Goal: Task Accomplishment & Management: Manage account settings

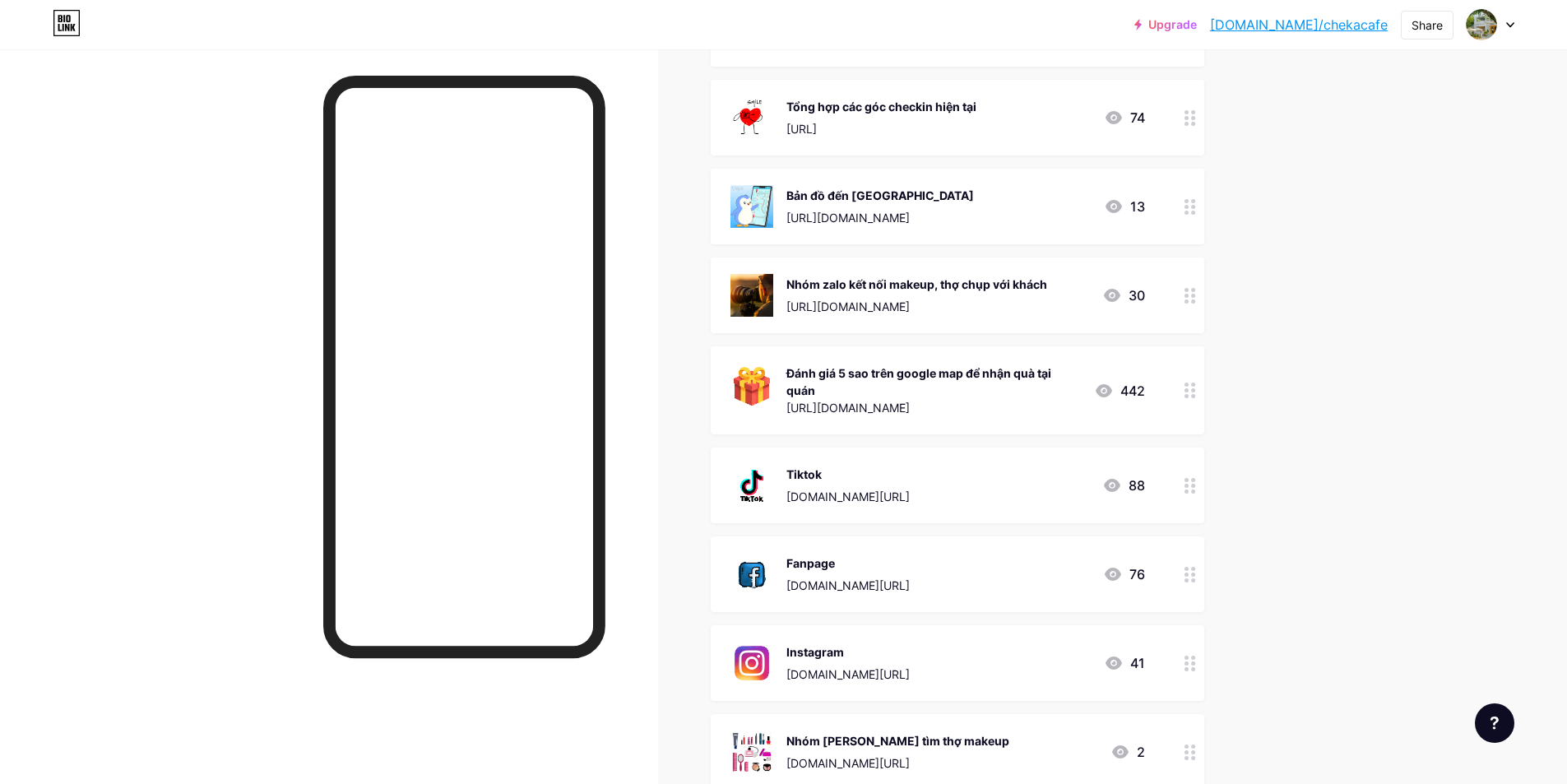
scroll to position [438, 0]
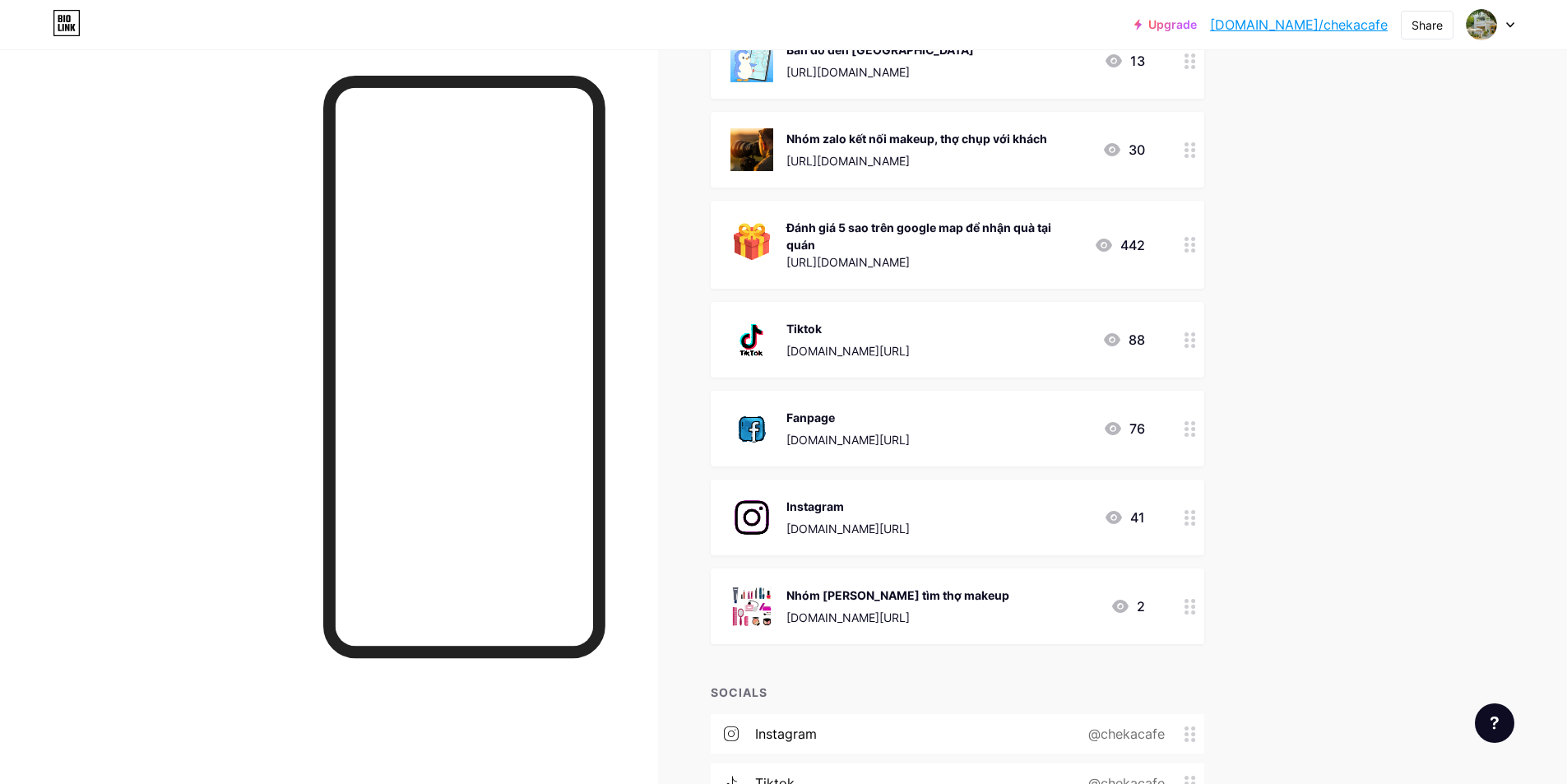
scroll to position [603, 0]
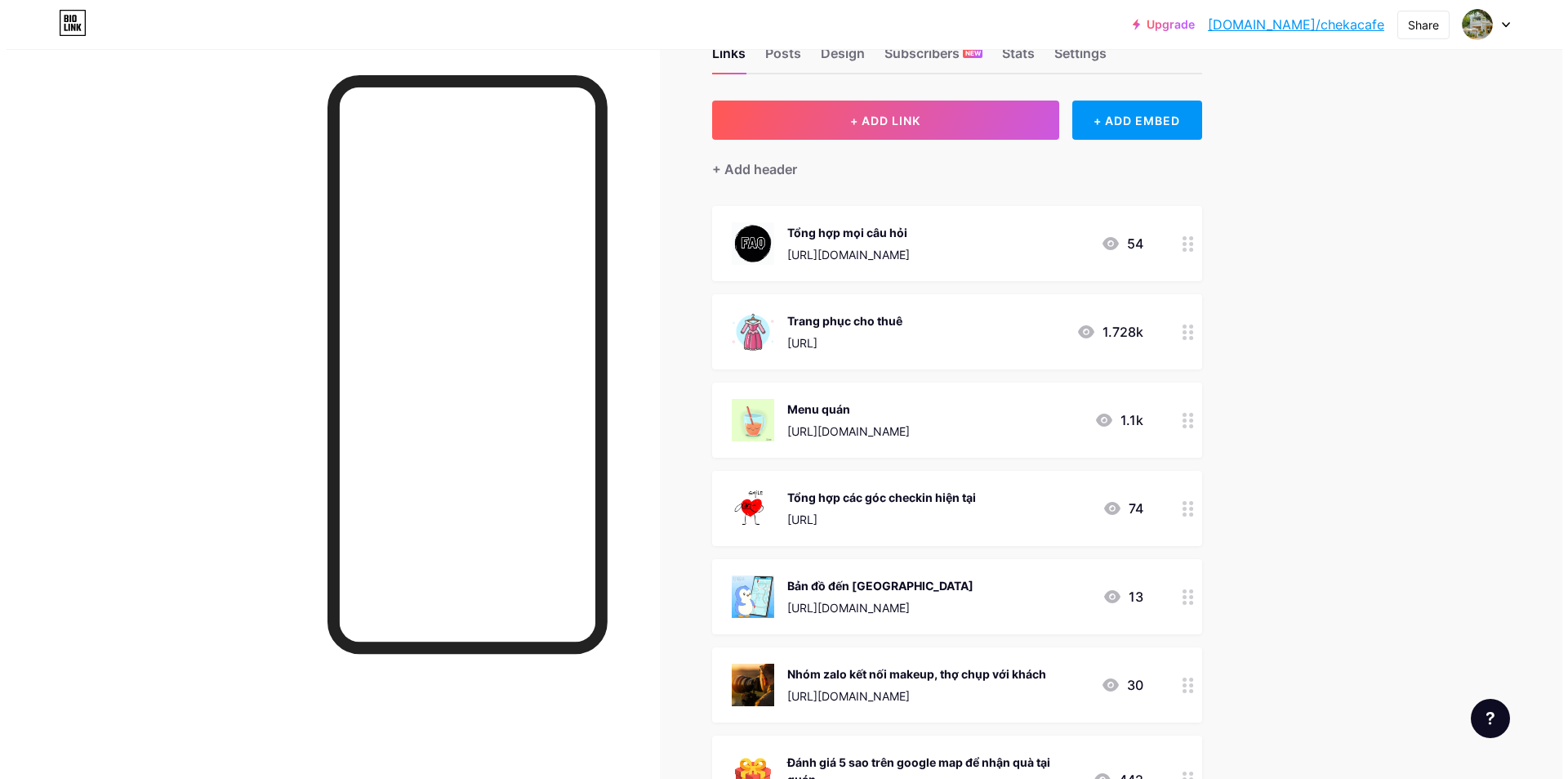
scroll to position [163, 0]
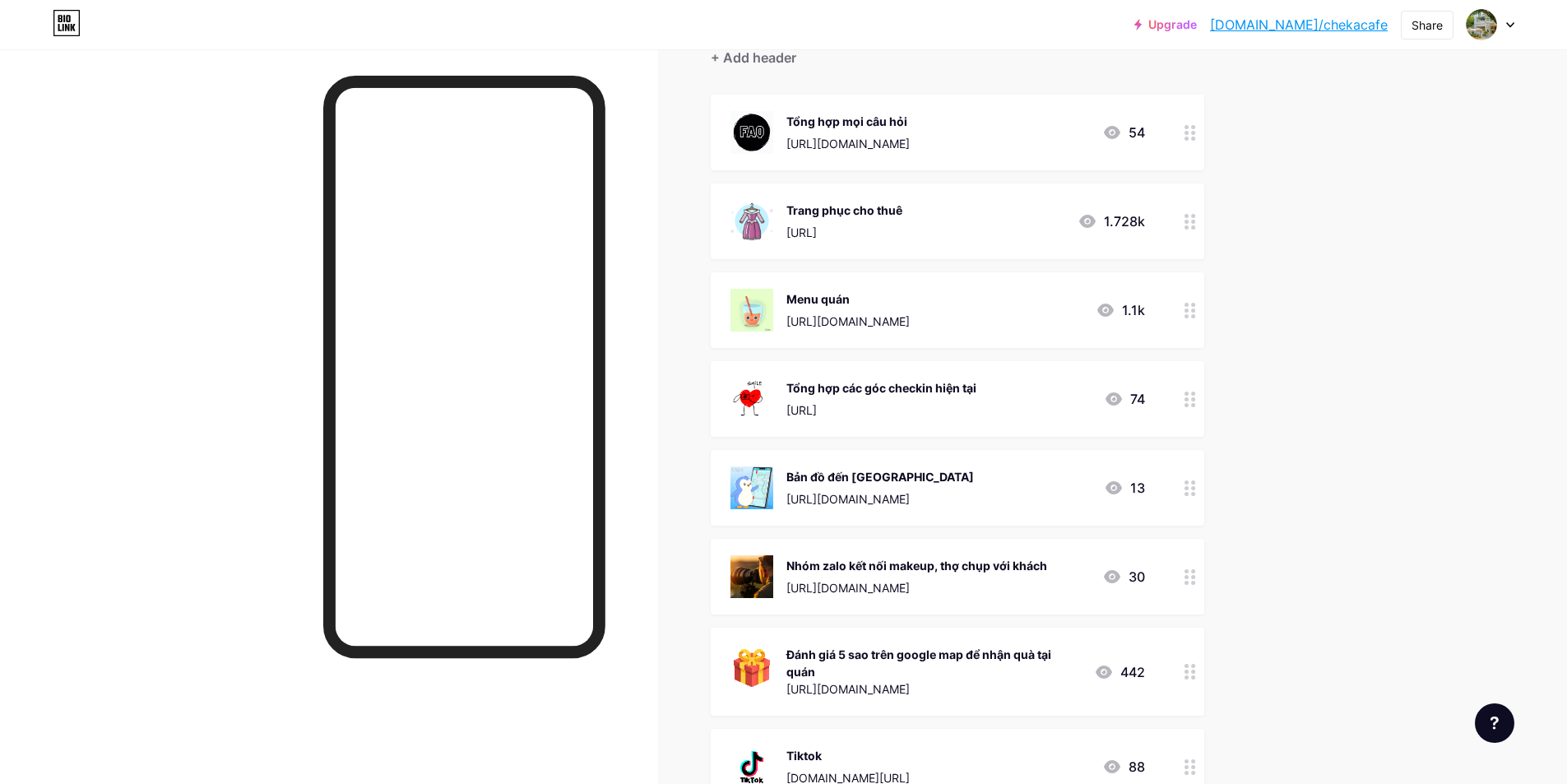
click at [914, 669] on div "Đánh giá 5 sao trên google map để nhận quà tại quán" at bounding box center [933, 662] width 294 height 34
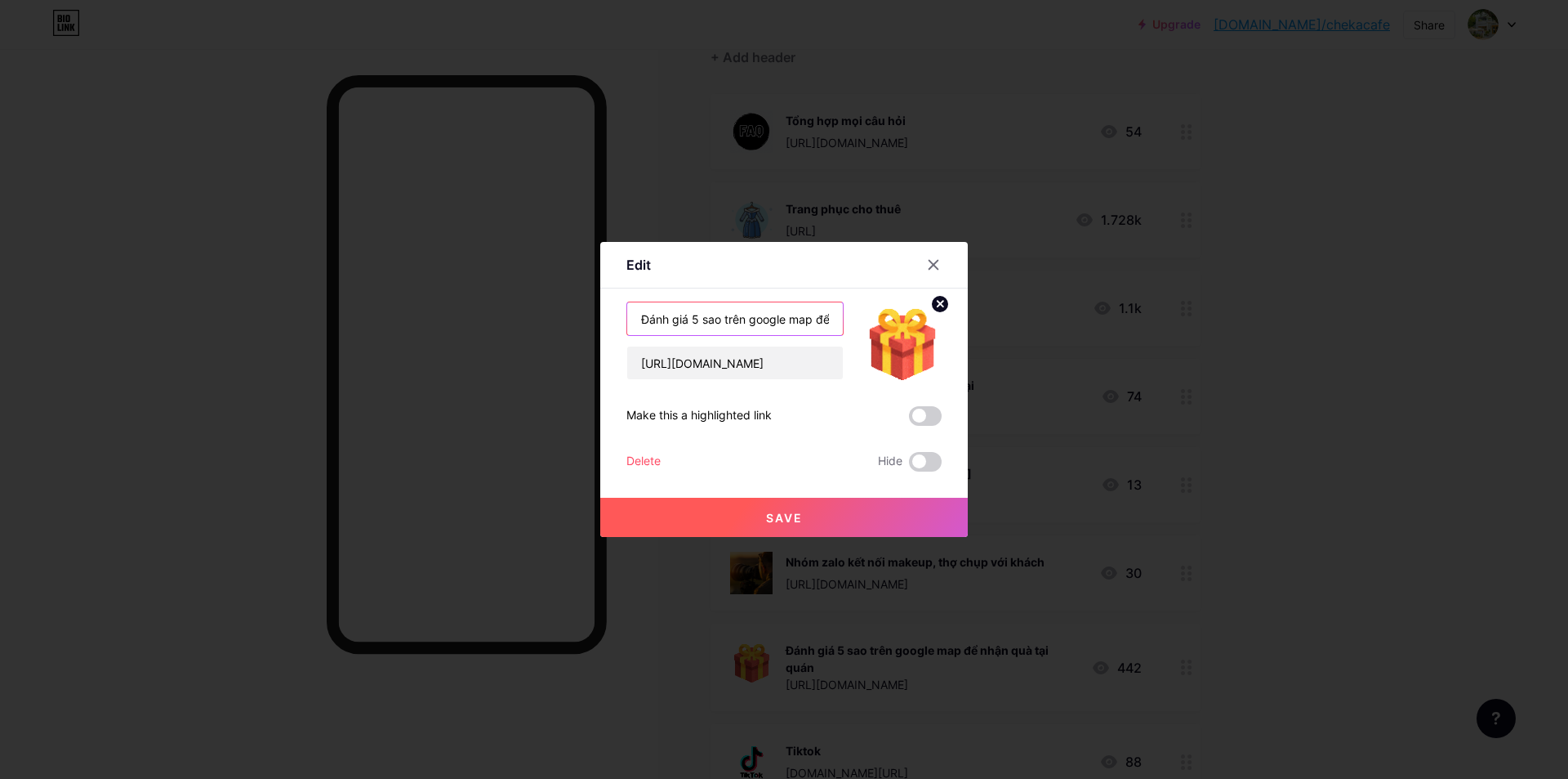
scroll to position [0, 100]
drag, startPoint x: 810, startPoint y: 322, endPoint x: 913, endPoint y: 322, distance: 103.0
click at [913, 322] on div "Đánh giá 5 sao trên google map để nhận quà tại quán [URL][DOMAIN_NAME]" at bounding box center [784, 340] width 316 height 79
type input "Đánh giá 5 sao trên google map cho quán"
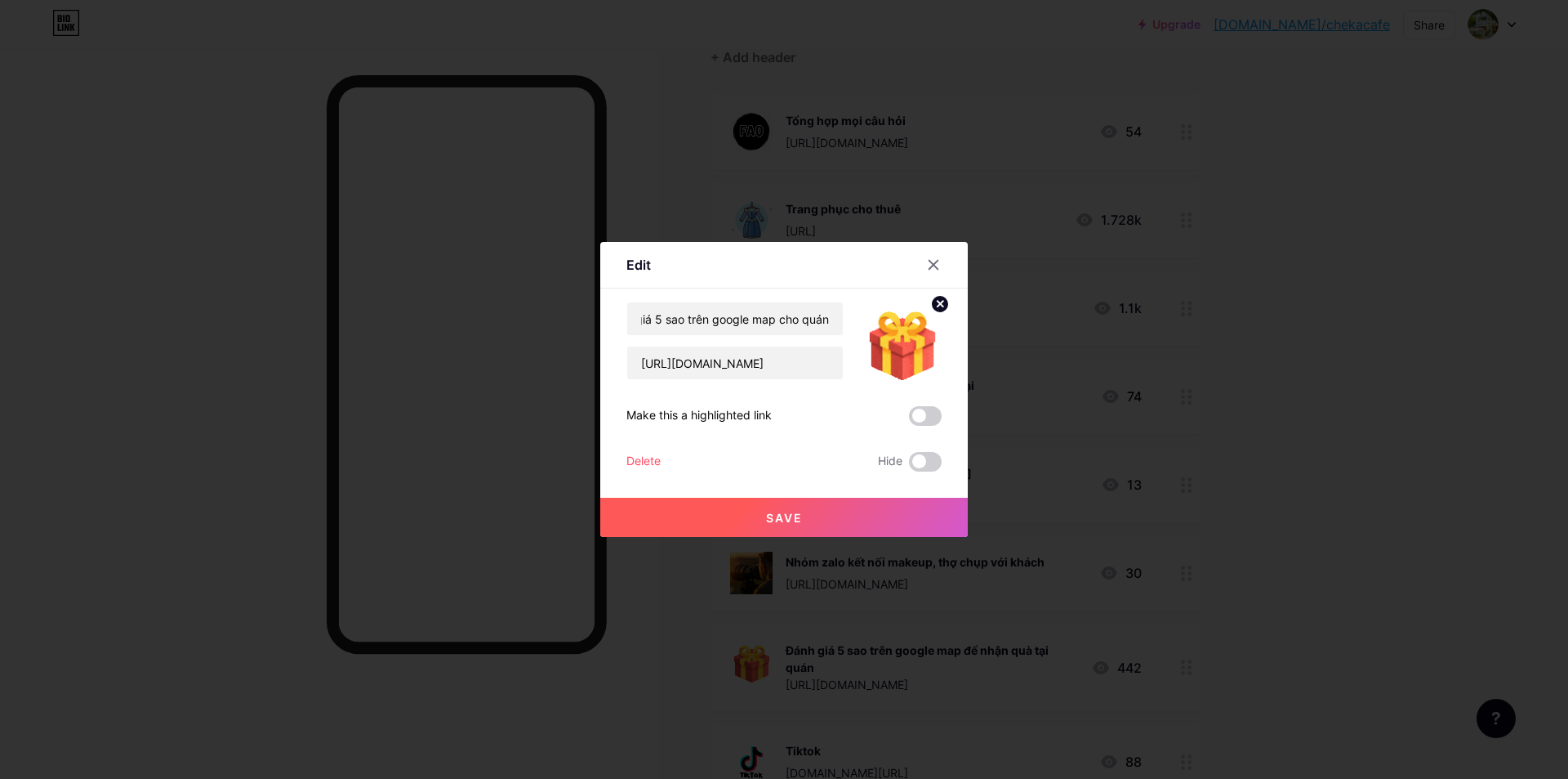
click at [813, 511] on button "Save" at bounding box center [784, 517] width 368 height 39
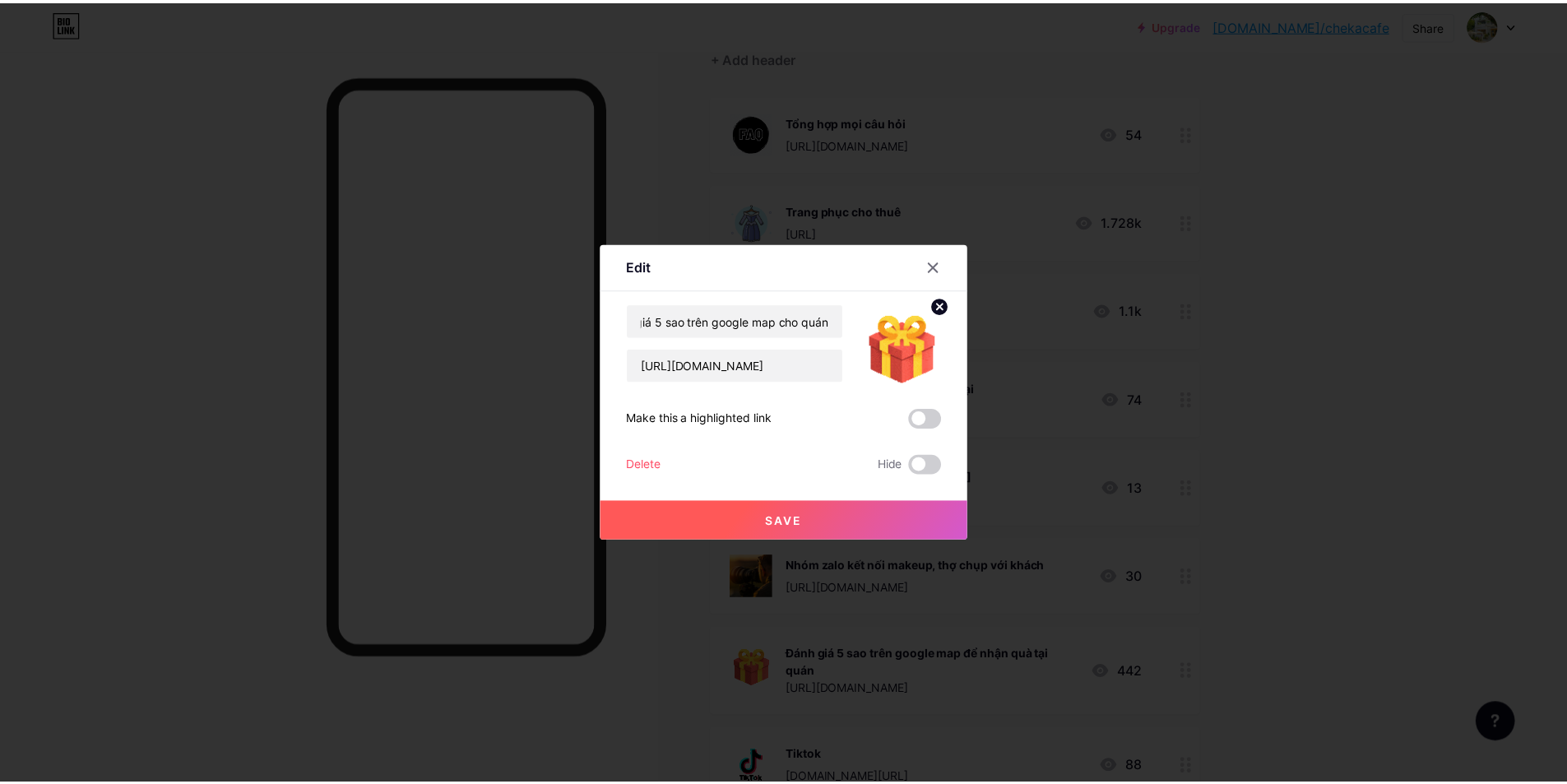
scroll to position [0, 0]
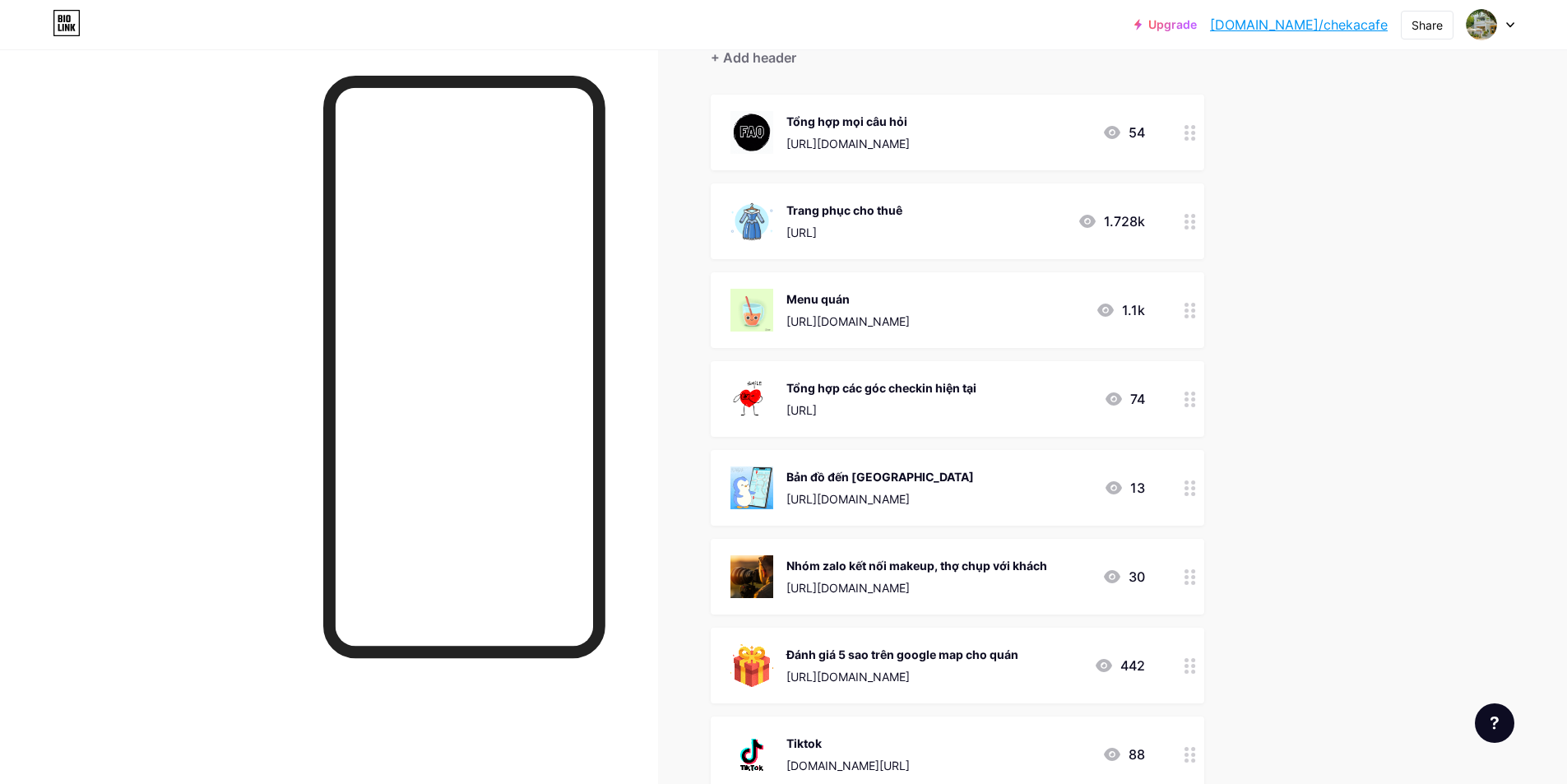
click at [1318, 481] on div "Upgrade bio.link/chekac... bio.link/chekacafe Share Switch accounts Cheka Cafe …" at bounding box center [784, 617] width 1567 height 1562
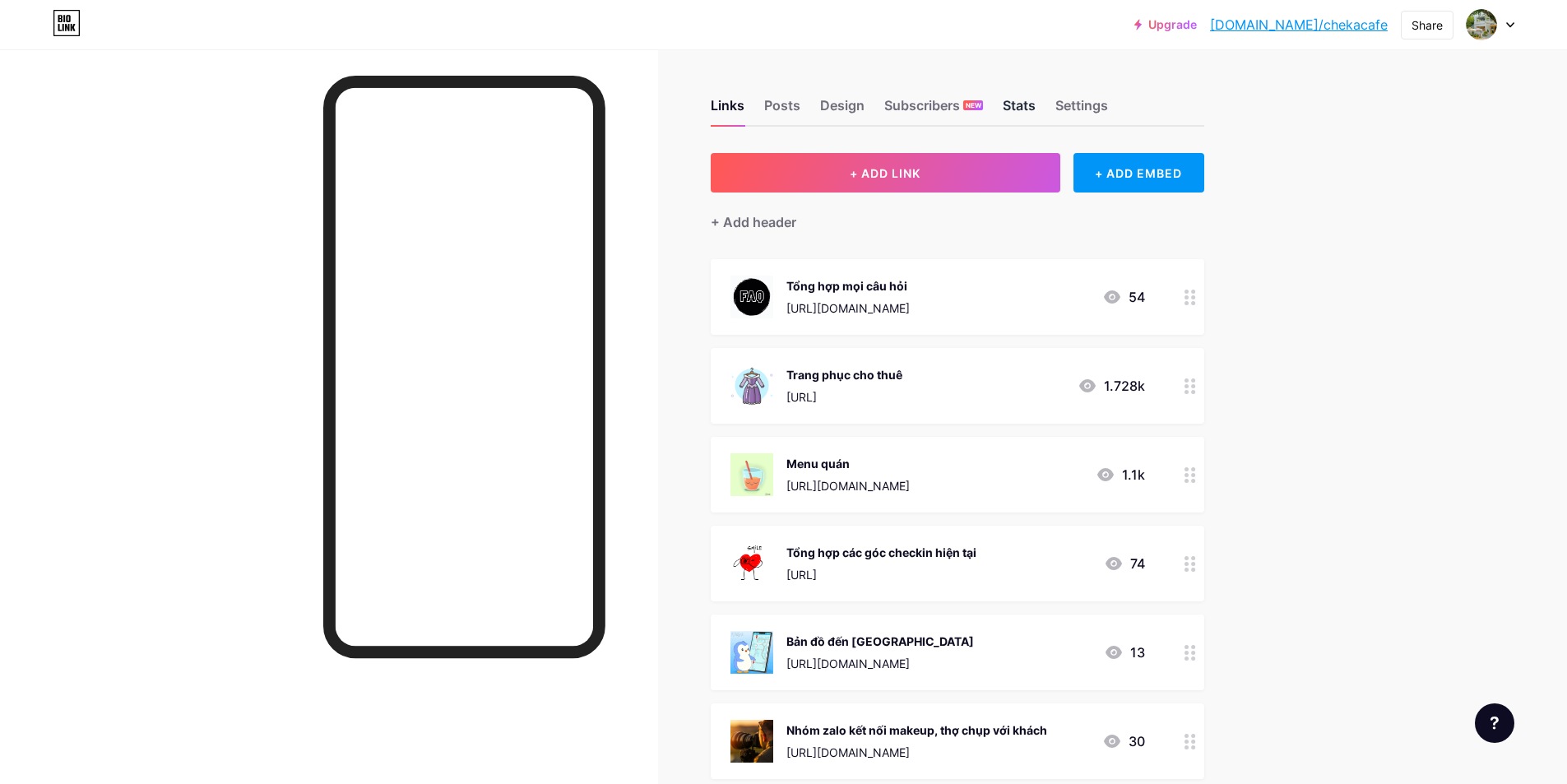
click at [1028, 108] on div "Stats" at bounding box center [1019, 110] width 33 height 29
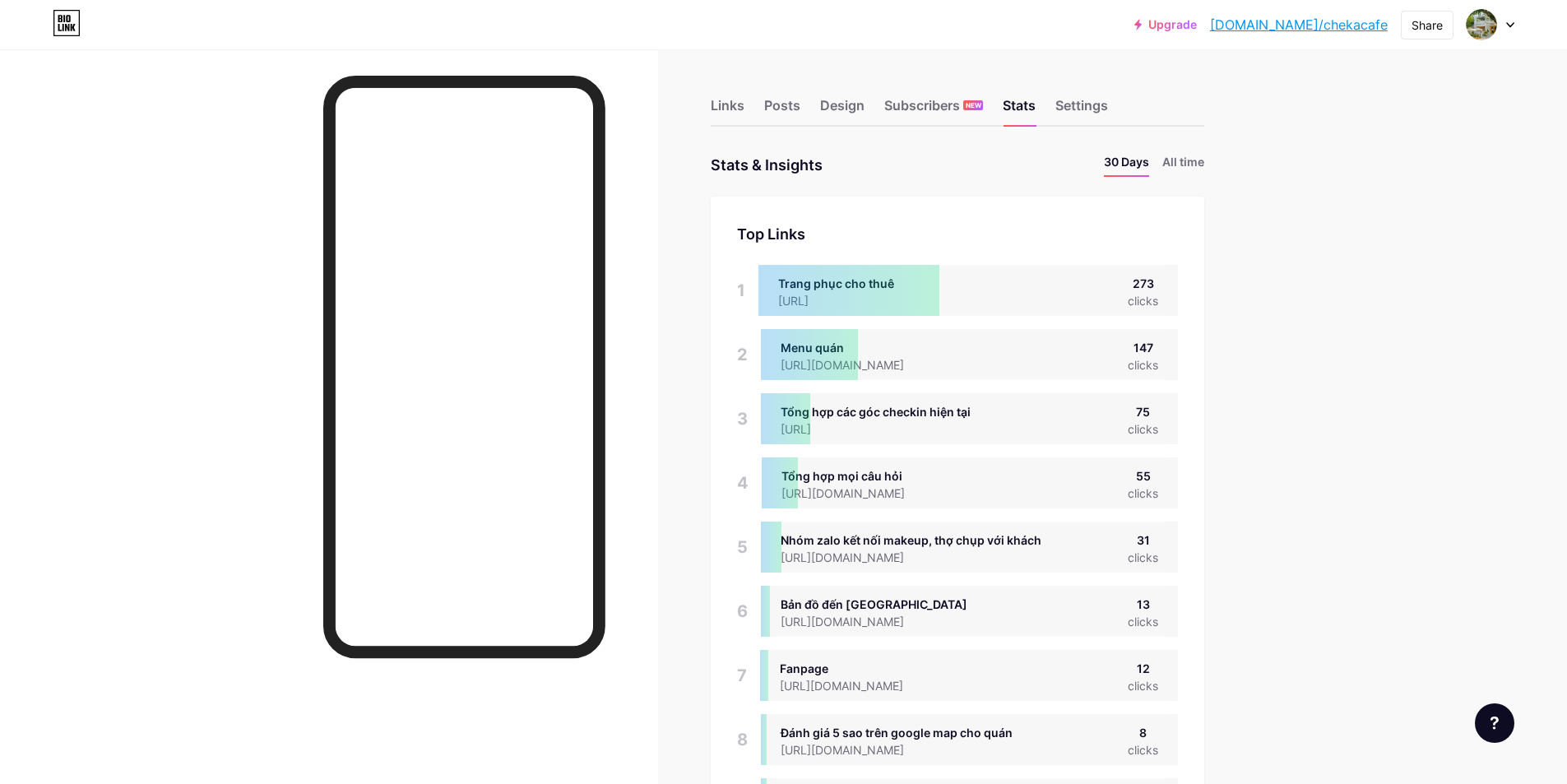
scroll to position [784, 1567]
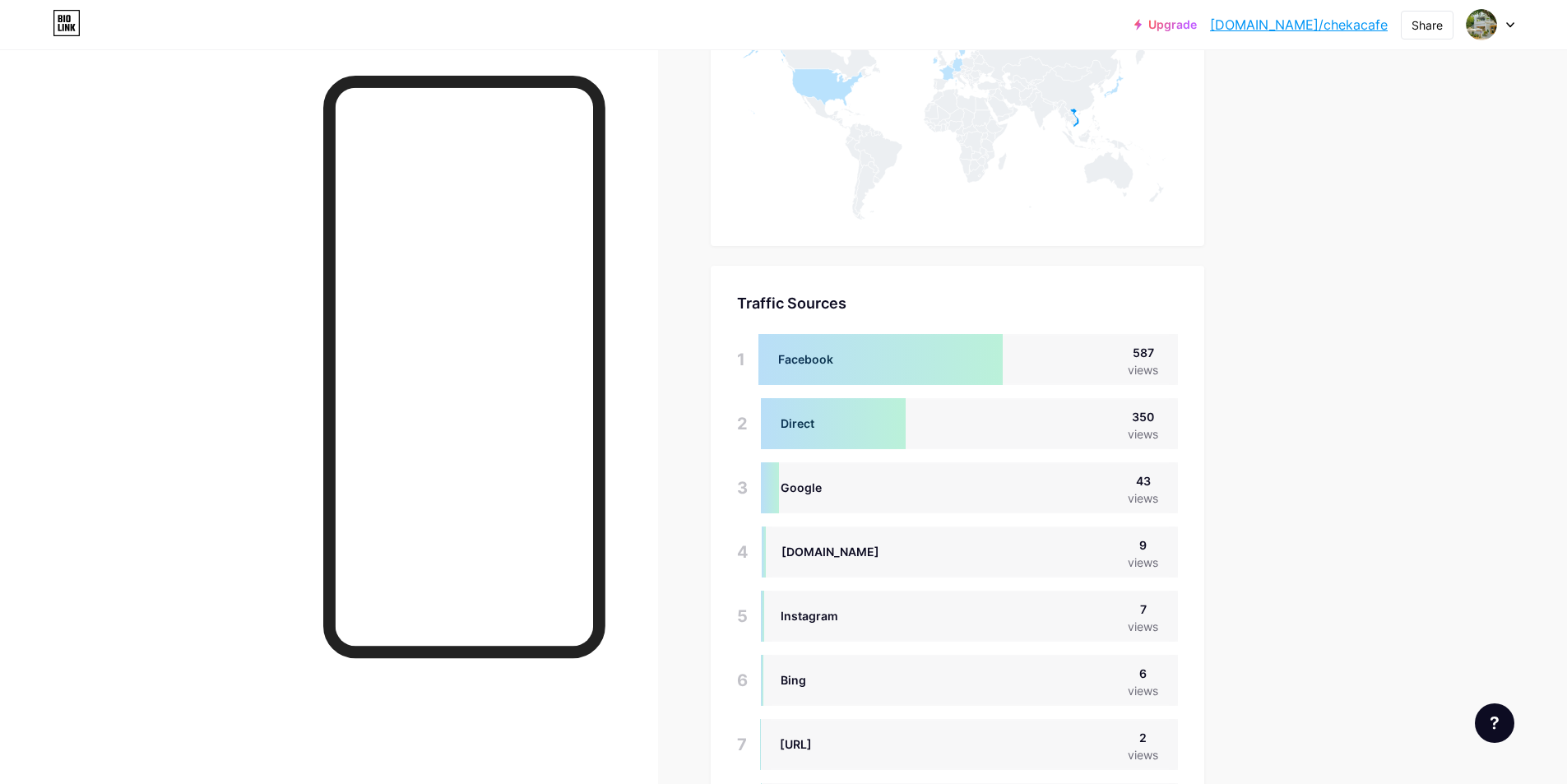
scroll to position [1700, 0]
